Goal: Check status

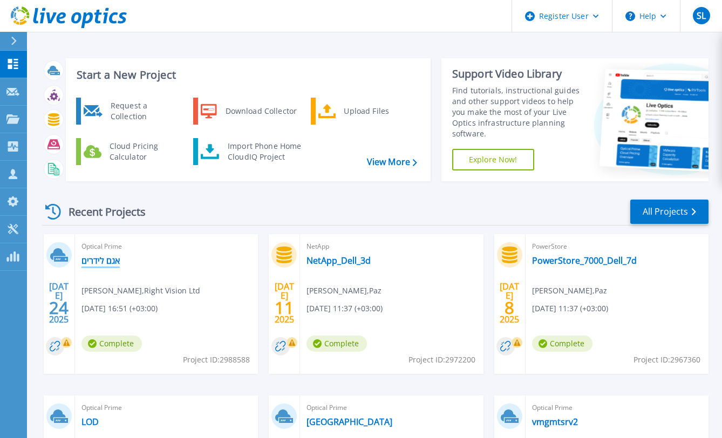
click at [112, 260] on link "אגם לידרים" at bounding box center [101, 260] width 38 height 11
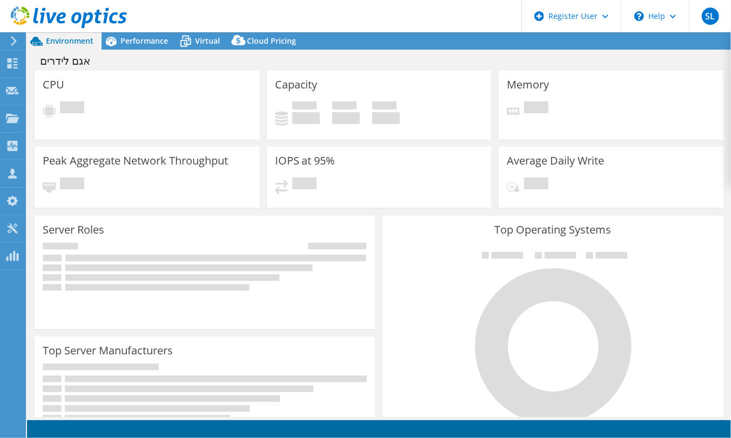
select select "USD"
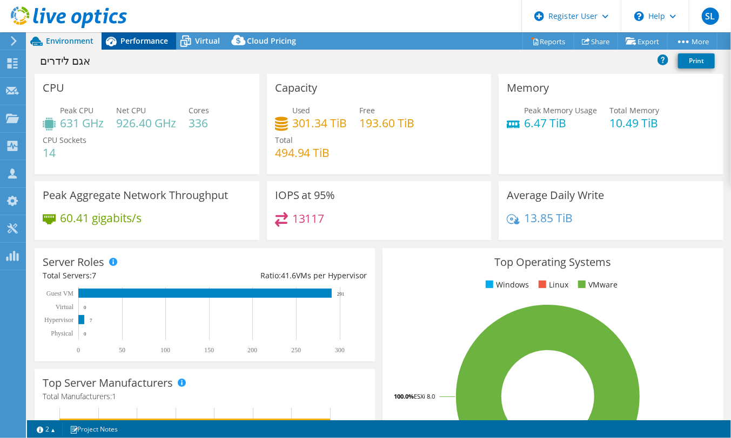
click at [150, 43] on span "Performance" at bounding box center [144, 41] width 48 height 10
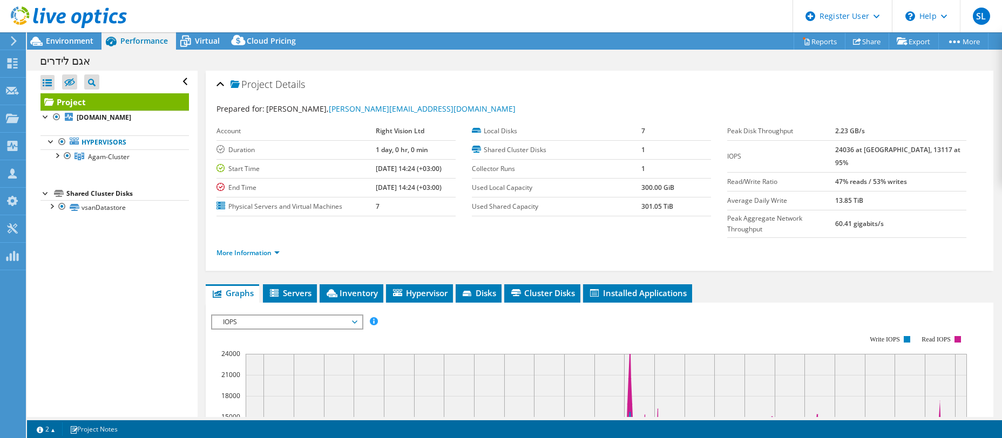
drag, startPoint x: 856, startPoint y: 131, endPoint x: 888, endPoint y: 134, distance: 32.5
click at [730, 134] on tr "Peak Disk Throughput 2.23 GB/s" at bounding box center [846, 131] width 239 height 19
copy tr "2.23 GB/s"
click at [727, 132] on label "Peak Disk Throughput" at bounding box center [781, 131] width 108 height 11
drag, startPoint x: 723, startPoint y: 130, endPoint x: 887, endPoint y: 132, distance: 164.2
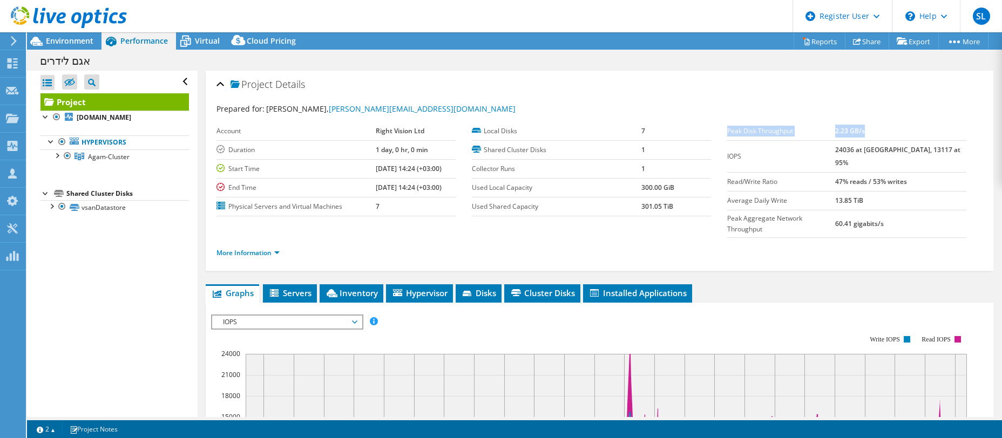
click at [730, 132] on tr "Peak Disk Throughput 2.23 GB/s" at bounding box center [846, 131] width 239 height 19
copy tr "Peak Disk Throughput 2.23 GB/s"
